Goal: Transaction & Acquisition: Purchase product/service

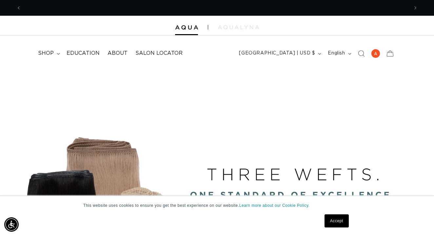
scroll to position [0, 388]
click at [338, 221] on link "Accept" at bounding box center [337, 220] width 24 height 13
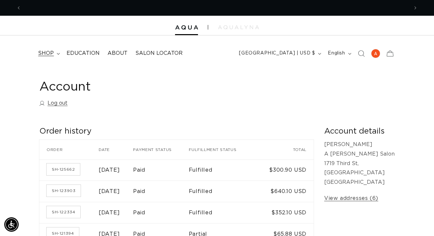
scroll to position [0, 388]
click at [56, 50] on summary "shop" at bounding box center [48, 53] width 29 height 15
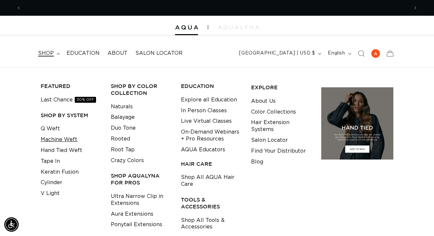
scroll to position [0, 775]
click at [58, 137] on link "Machine Weft" at bounding box center [59, 139] width 37 height 11
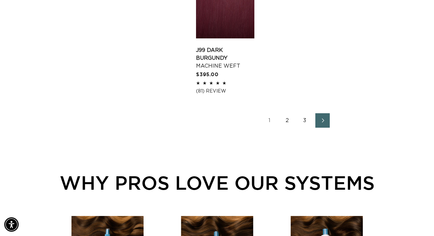
scroll to position [0, 388]
click at [291, 128] on link "2" at bounding box center [287, 120] width 14 height 14
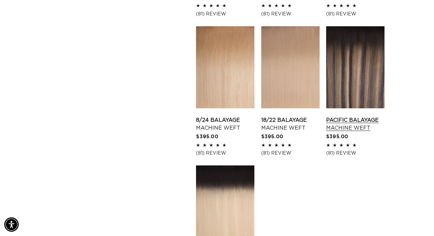
scroll to position [777, 0]
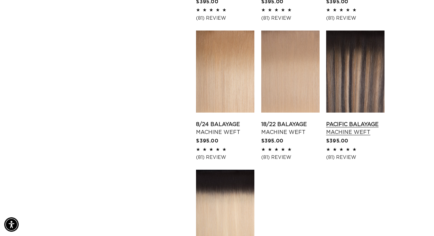
click at [338, 132] on link "Pacific Balayage Machine Weft" at bounding box center [355, 128] width 58 height 16
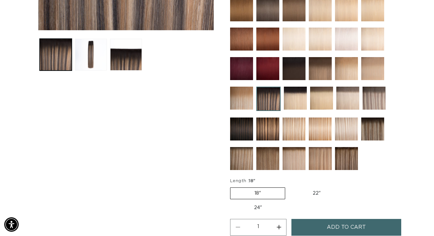
scroll to position [0, 775]
click at [315, 191] on label "22" Variant sold out or unavailable" at bounding box center [317, 193] width 56 height 11
click at [289, 186] on input "22" Variant sold out or unavailable" at bounding box center [289, 186] width 0 height 0
radio input "true"
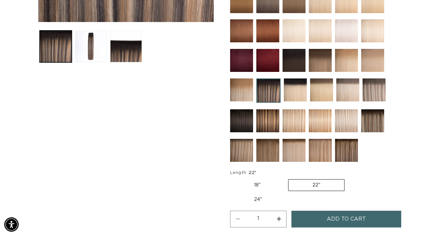
scroll to position [247, 0]
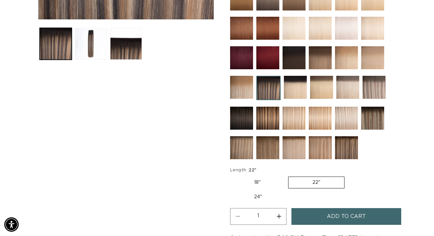
click at [298, 216] on button "Add to cart" at bounding box center [347, 216] width 110 height 17
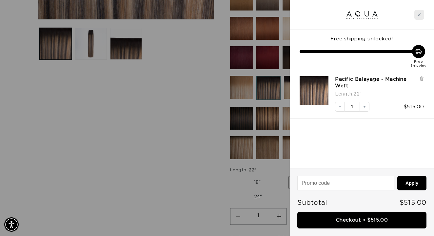
scroll to position [0, 388]
click at [420, 14] on icon "Close cart" at bounding box center [419, 14] width 3 height 3
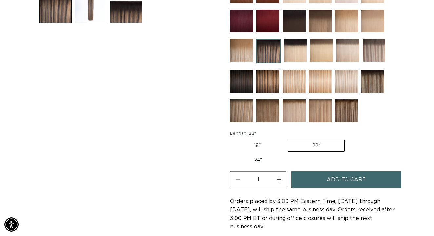
scroll to position [0, 0]
click at [248, 143] on label "18" Variant sold out or unavailable" at bounding box center [257, 145] width 54 height 11
click at [232, 139] on input "18" Variant sold out or unavailable" at bounding box center [232, 138] width 0 height 0
radio input "true"
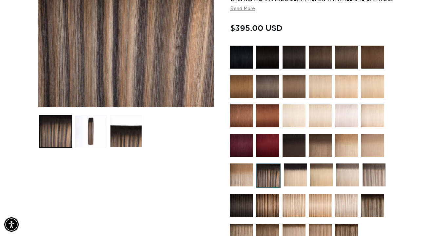
scroll to position [0, 775]
click at [264, 64] on img at bounding box center [267, 57] width 23 height 23
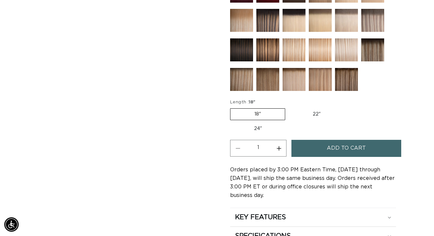
scroll to position [339, 0]
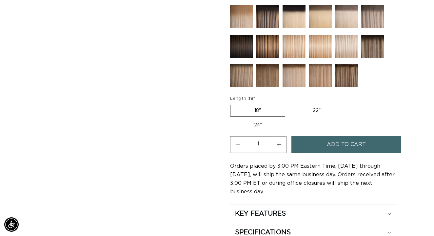
click at [307, 144] on button "Add to cart" at bounding box center [347, 144] width 110 height 17
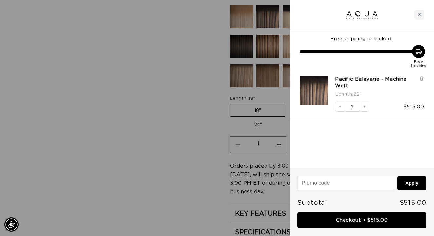
scroll to position [0, 388]
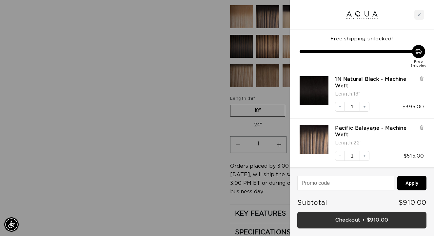
click at [331, 218] on link "Checkout • $910.00" at bounding box center [361, 220] width 129 height 17
